Goal: Navigation & Orientation: Understand site structure

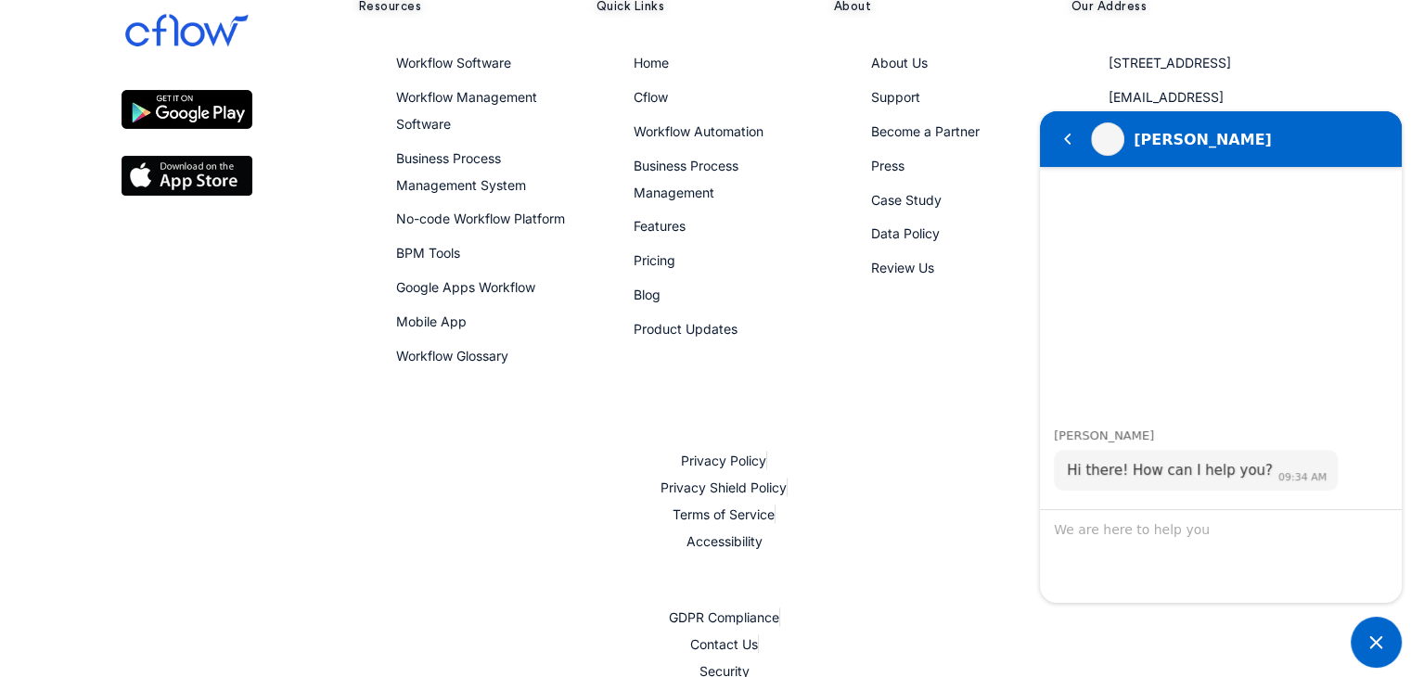
scroll to position [1982, 0]
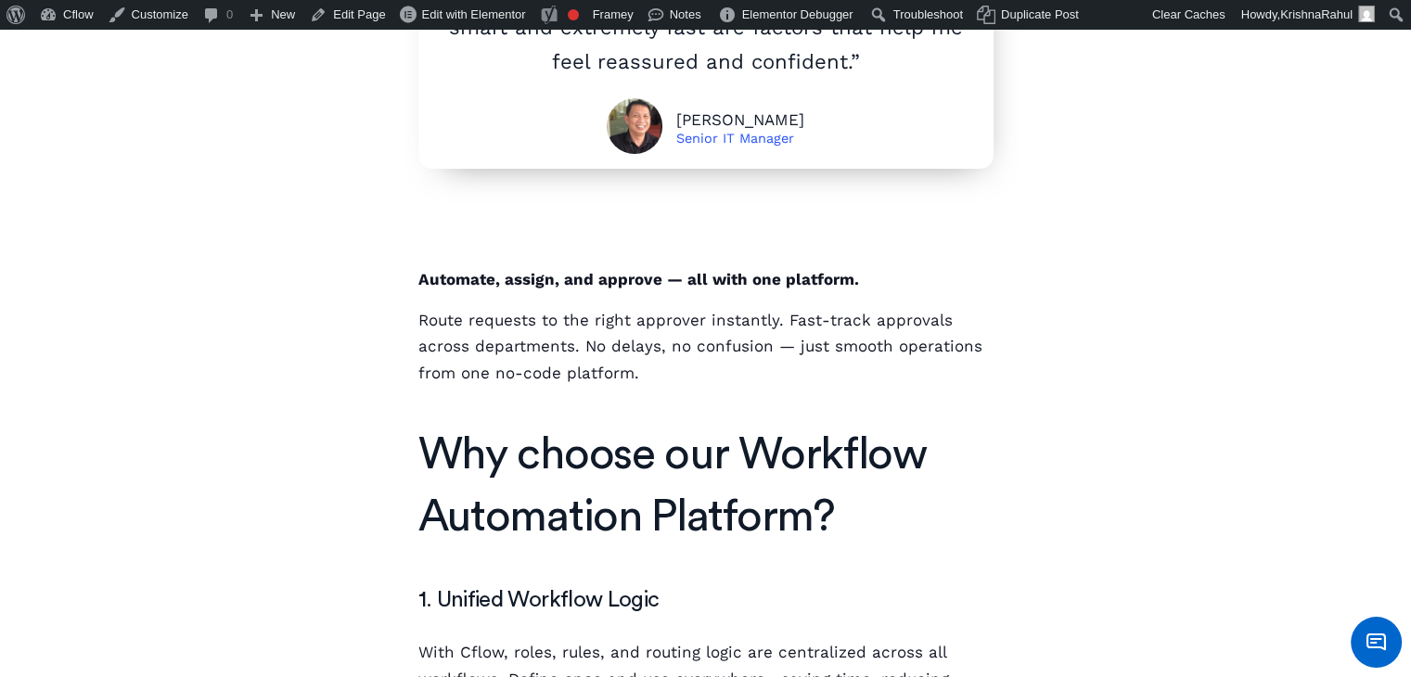
scroll to position [709, 0]
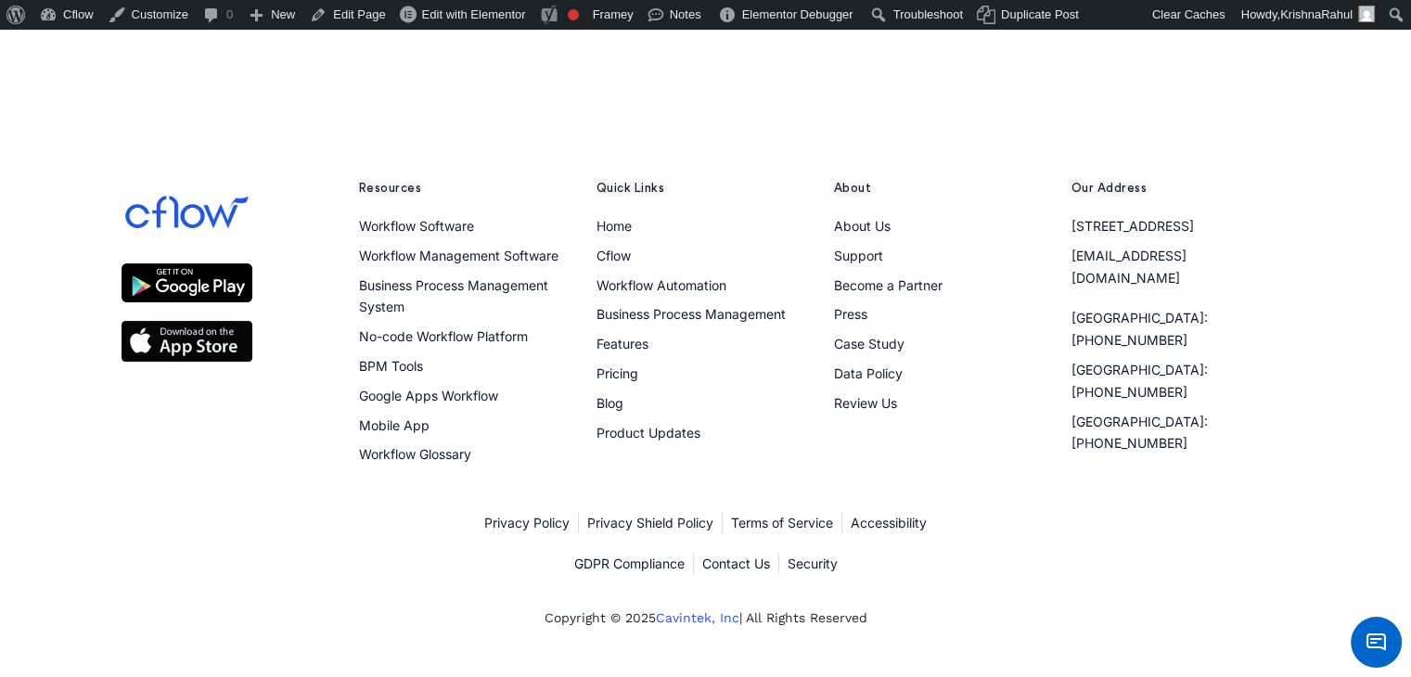
scroll to position [2168, 0]
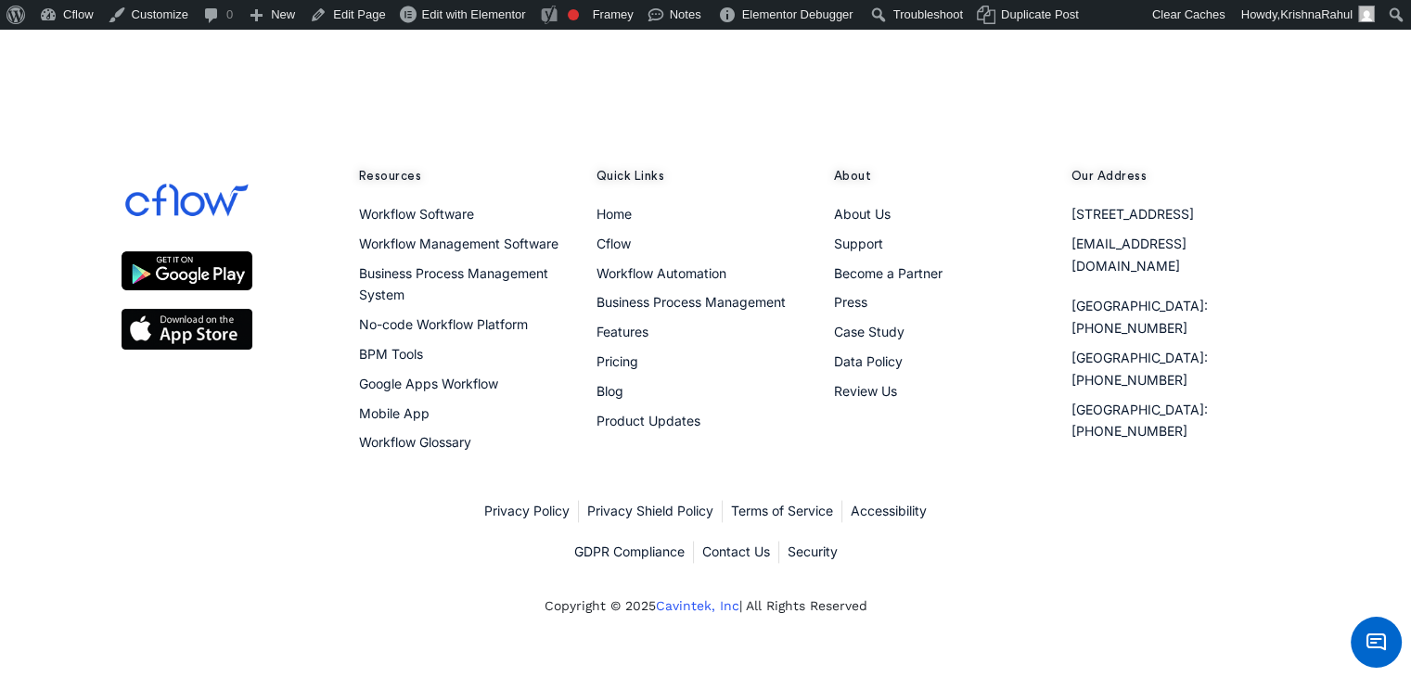
click at [1009, 174] on h5 "About" at bounding box center [943, 176] width 219 height 17
